Goal: Task Accomplishment & Management: Manage account settings

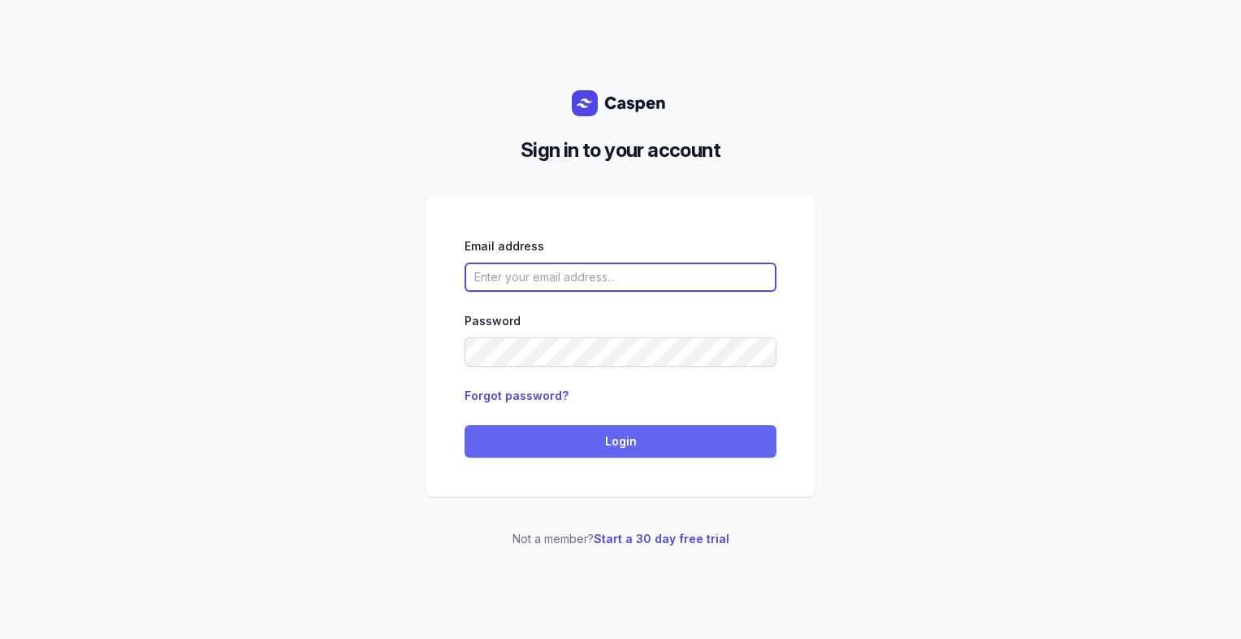
type input "[PERSON_NAME][EMAIL_ADDRESS][DOMAIN_NAME][PERSON_NAME]"
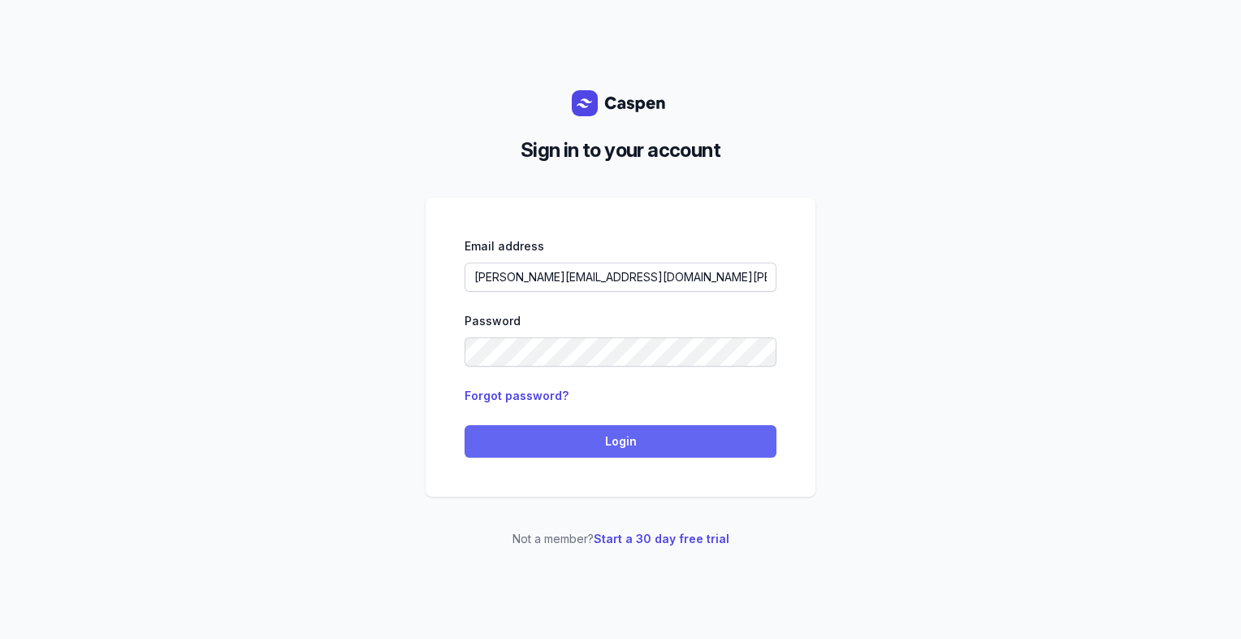
click at [613, 439] on span "Login" at bounding box center [620, 440] width 292 height 19
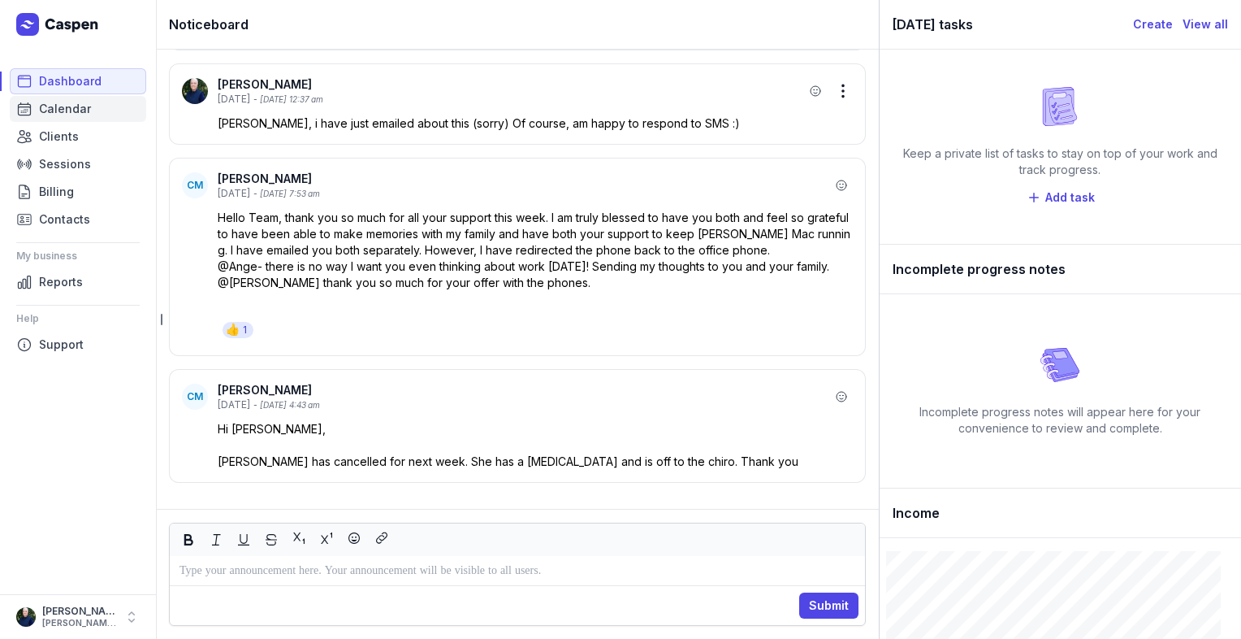
click at [98, 110] on link "Calendar" at bounding box center [78, 109] width 136 height 26
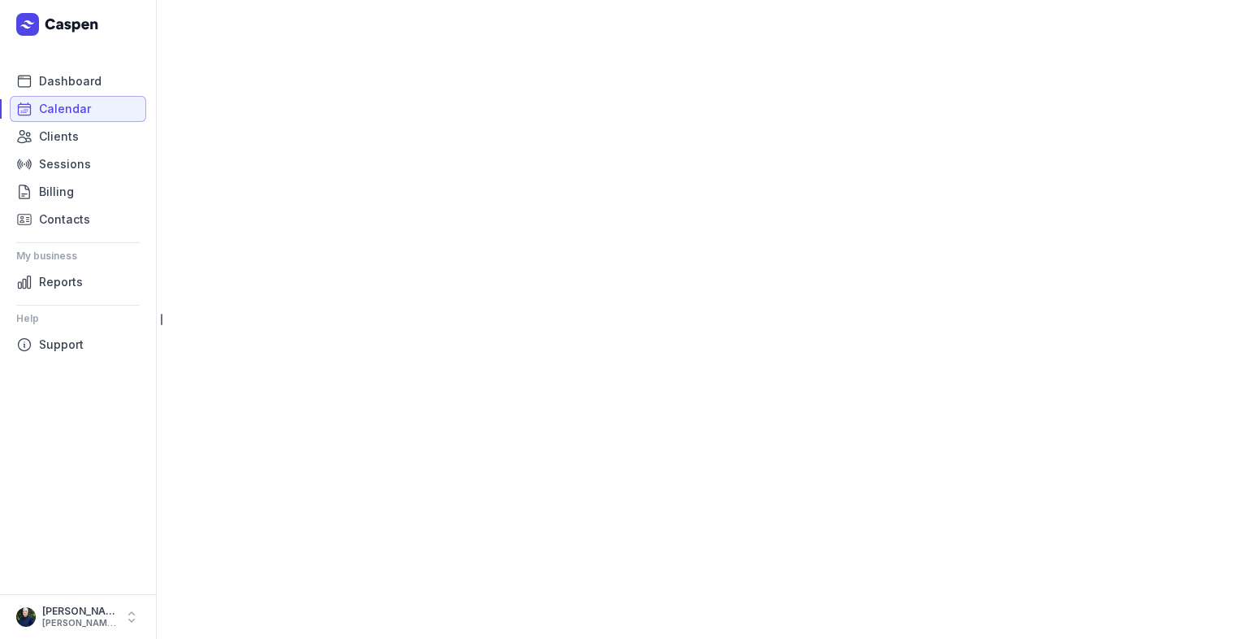
select select "week"
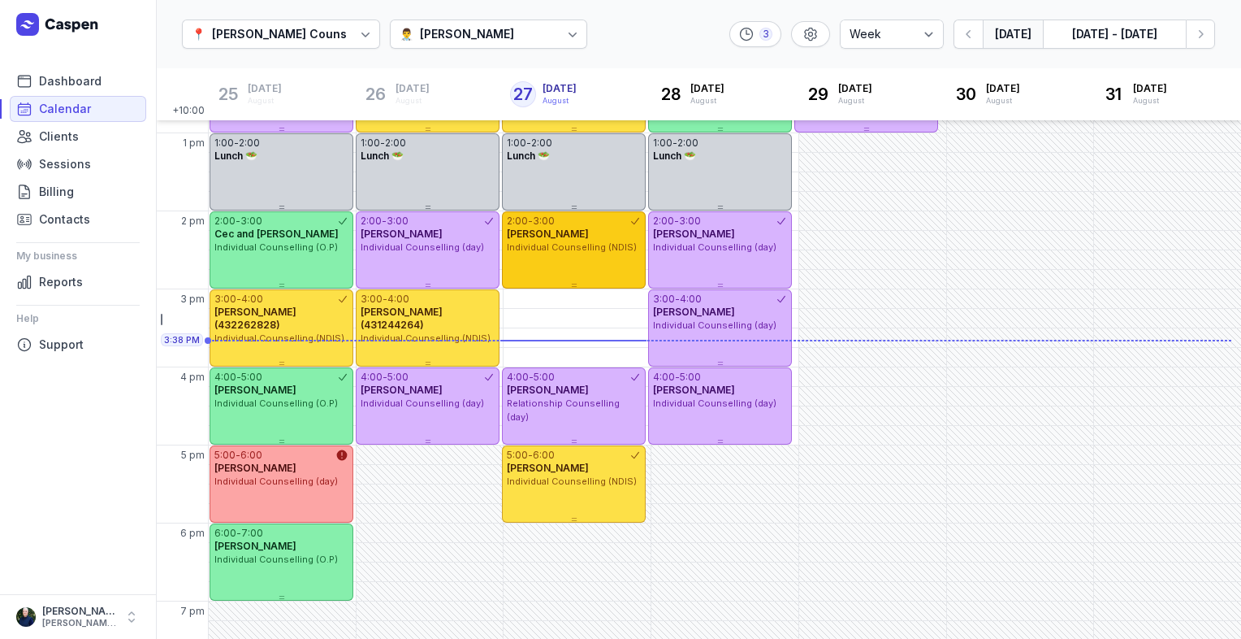
scroll to position [393, 0]
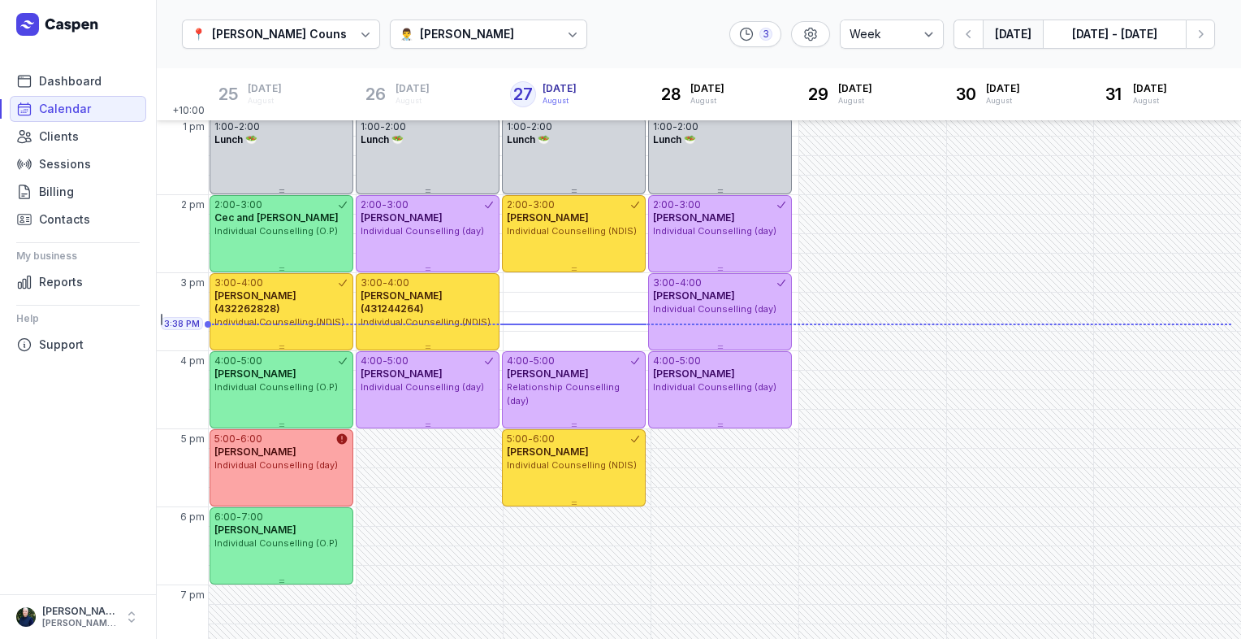
click at [455, 28] on div "[PERSON_NAME]" at bounding box center [467, 33] width 94 height 19
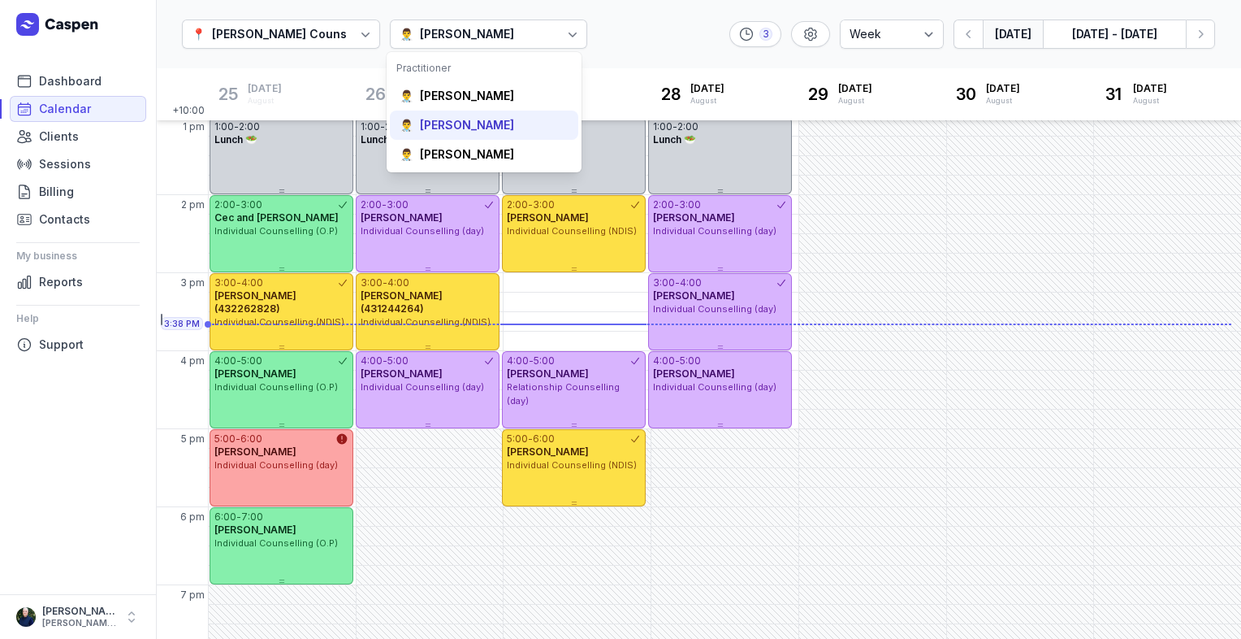
click at [452, 118] on div "👨‍⚕️ [PERSON_NAME]" at bounding box center [484, 124] width 188 height 29
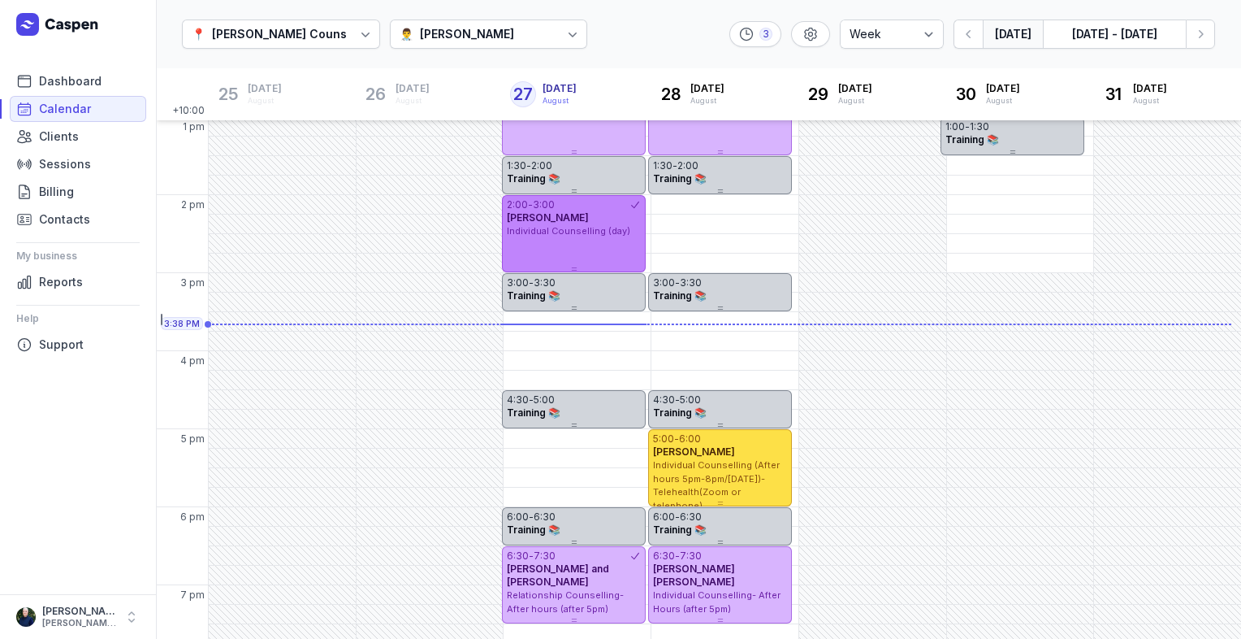
click at [567, 252] on div "2:00 - 3:00 [PERSON_NAME] Individual Counselling (day)" at bounding box center [574, 233] width 144 height 77
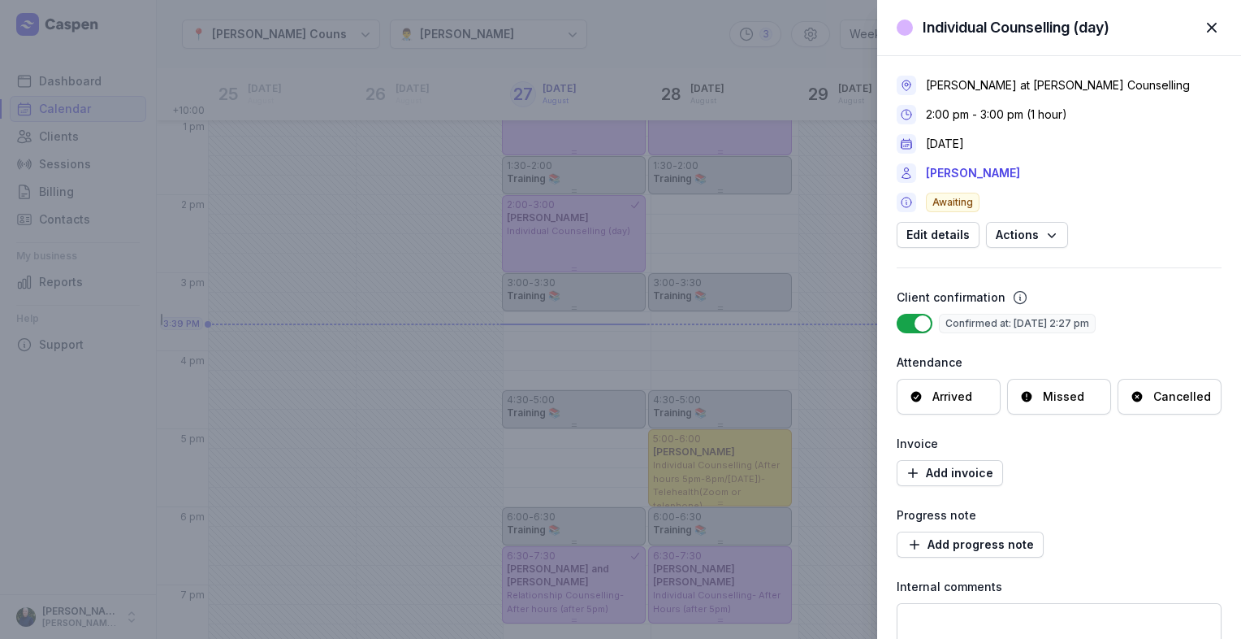
click at [946, 396] on div "Arrived" at bounding box center [953, 396] width 40 height 16
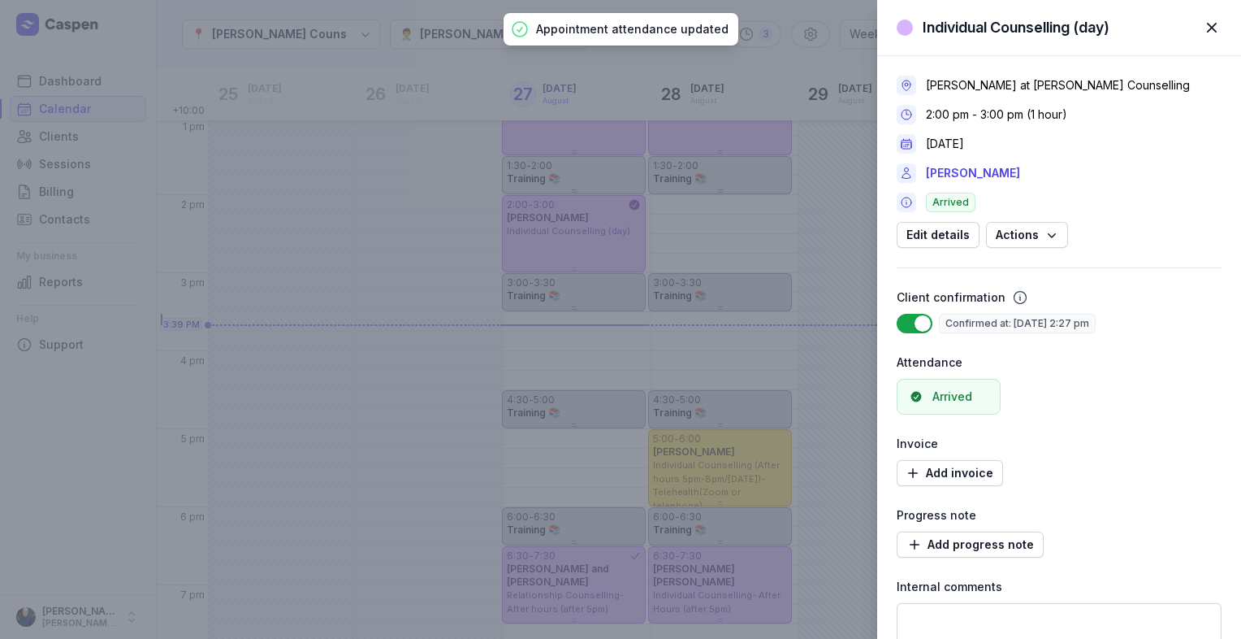
click at [1210, 24] on span "button" at bounding box center [1212, 28] width 36 height 36
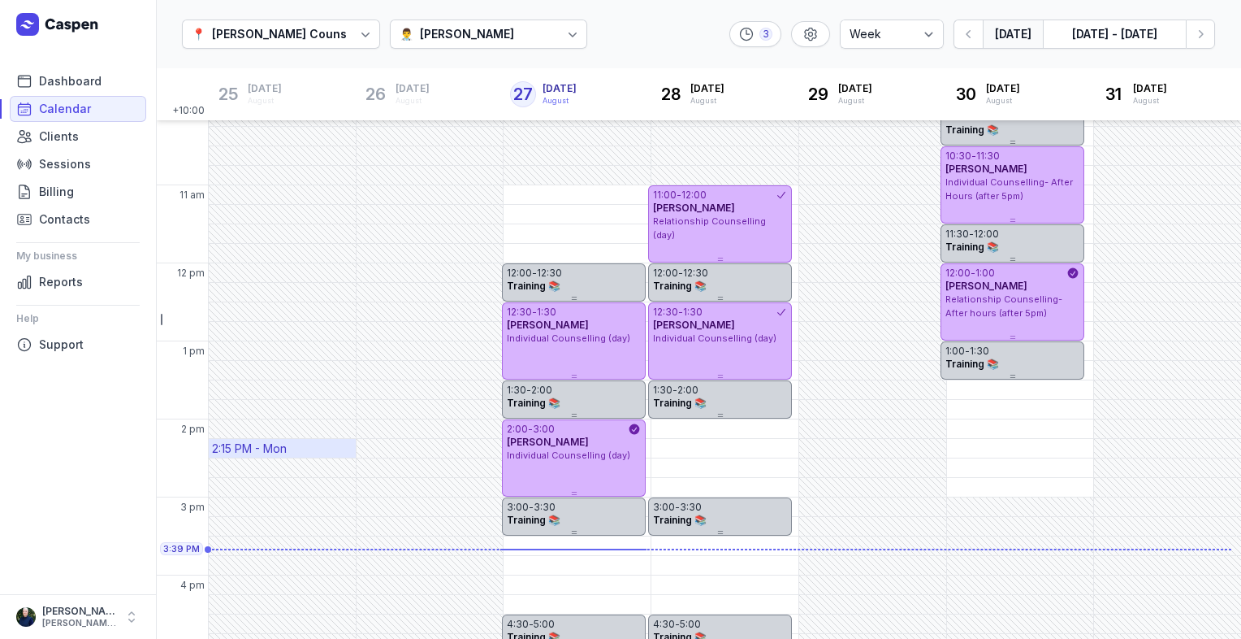
scroll to position [149, 0]
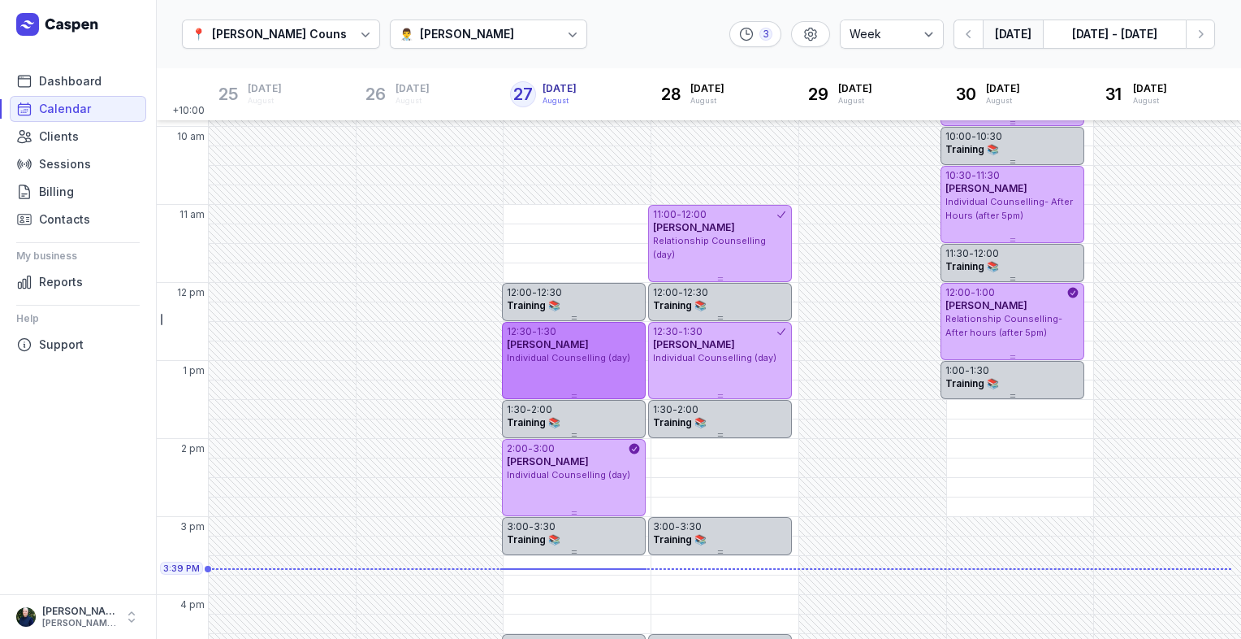
click at [597, 335] on div "12:30 - 1:30" at bounding box center [574, 331] width 134 height 13
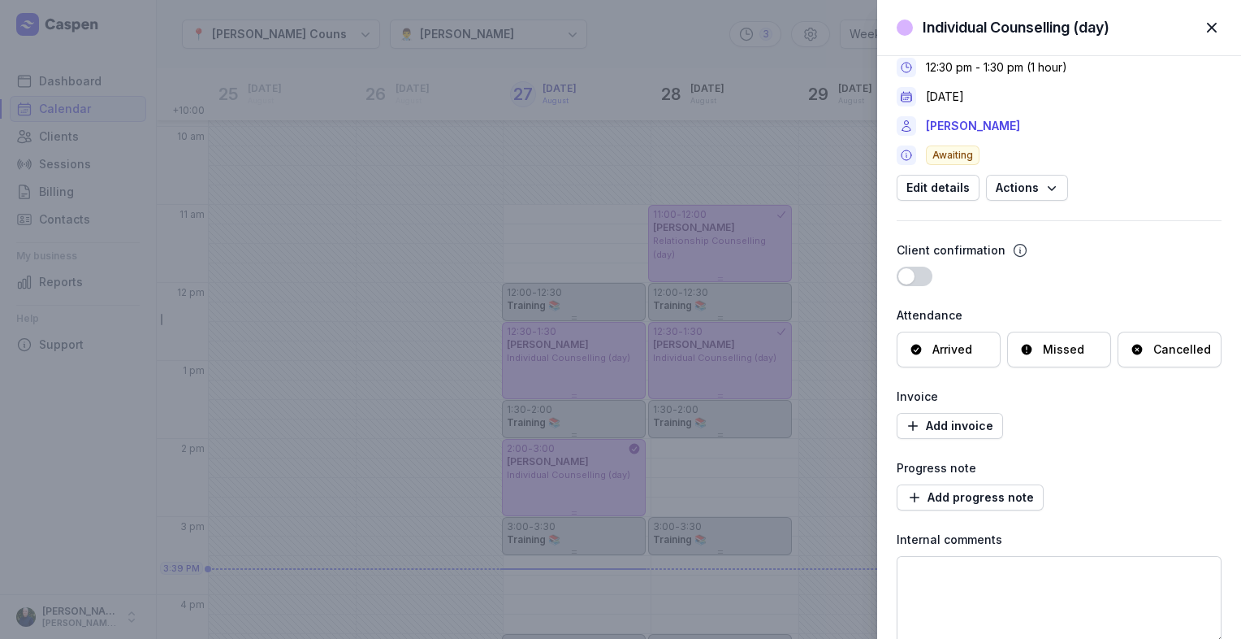
scroll to position [68, 0]
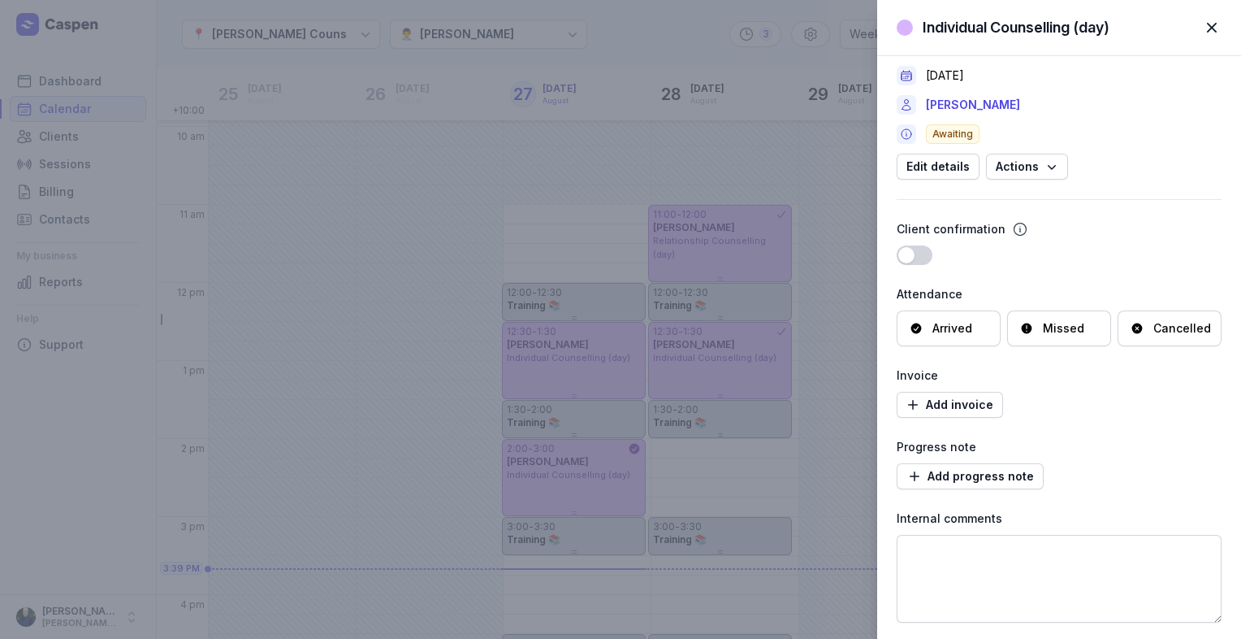
click at [952, 325] on div "Arrived" at bounding box center [953, 328] width 40 height 16
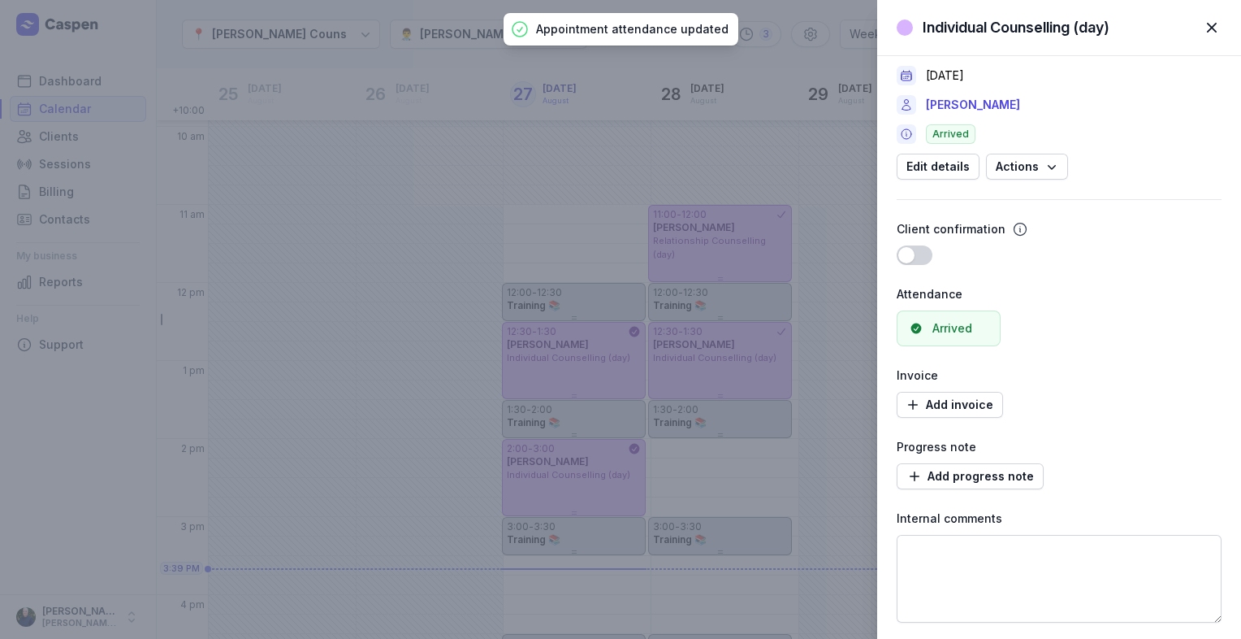
click at [1209, 24] on span "button" at bounding box center [1212, 28] width 36 height 36
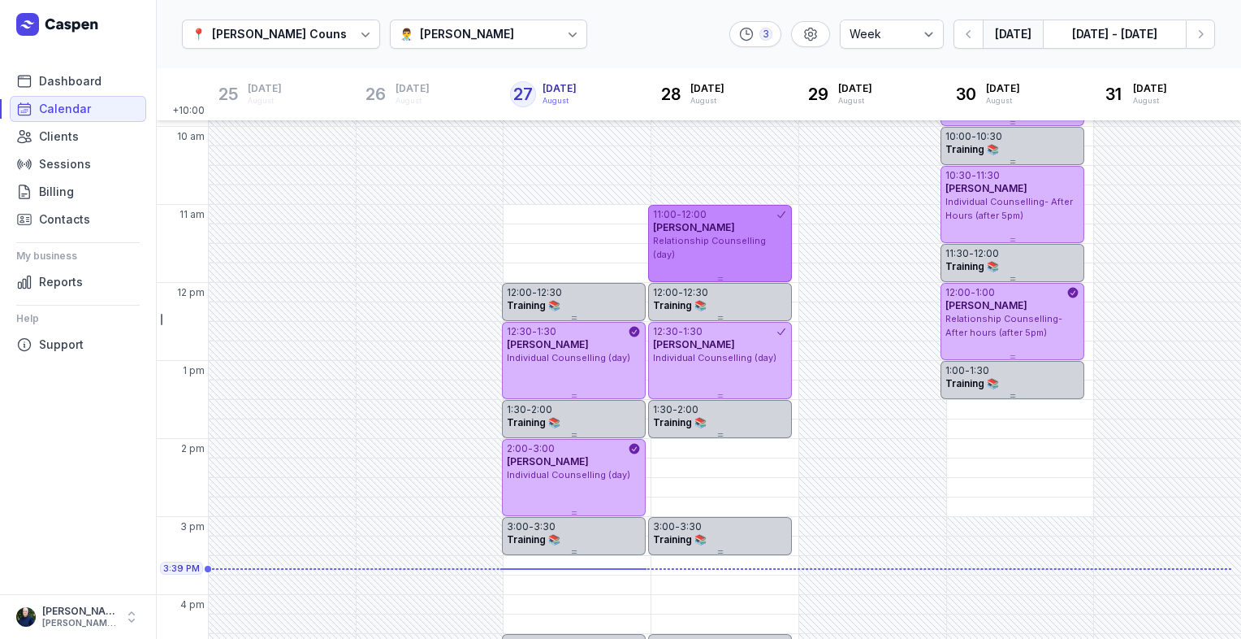
click at [705, 227] on span "[PERSON_NAME]" at bounding box center [694, 227] width 82 height 12
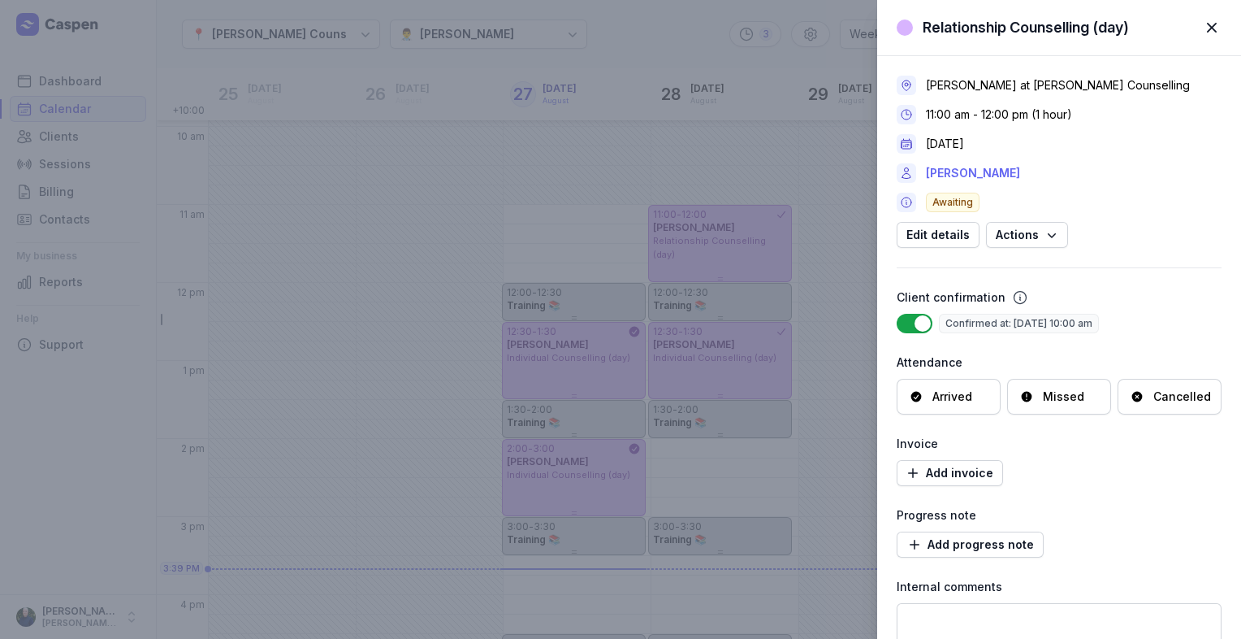
click at [1002, 171] on link "[PERSON_NAME]" at bounding box center [973, 172] width 94 height 19
